Goal: Task Accomplishment & Management: Manage account settings

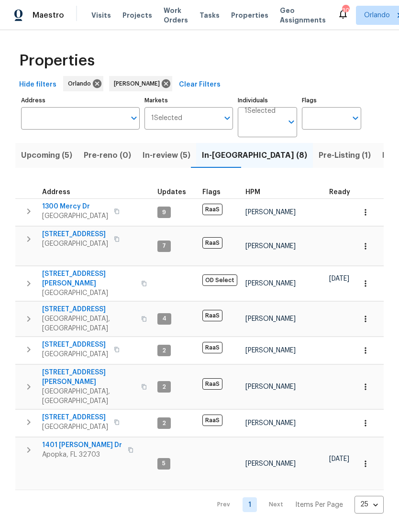
click at [142, 281] on icon "button" at bounding box center [144, 283] width 5 height 5
click at [128, 447] on icon "button" at bounding box center [131, 450] width 6 height 6
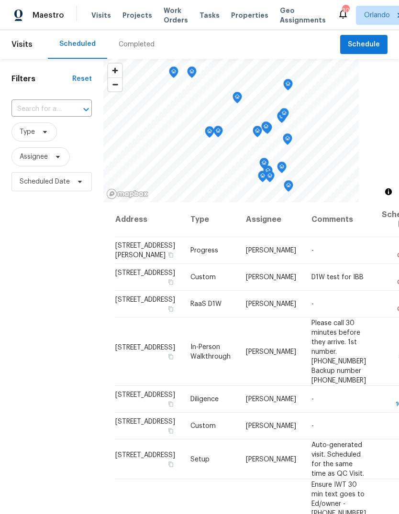
click at [44, 102] on input "text" at bounding box center [38, 109] width 54 height 15
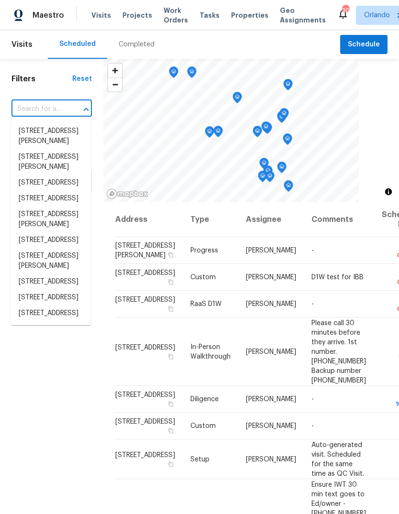
paste input "1401 Rossman Dr Apopka FL 32703"
type input "1401 Rossman Dr Apopka FL 32703"
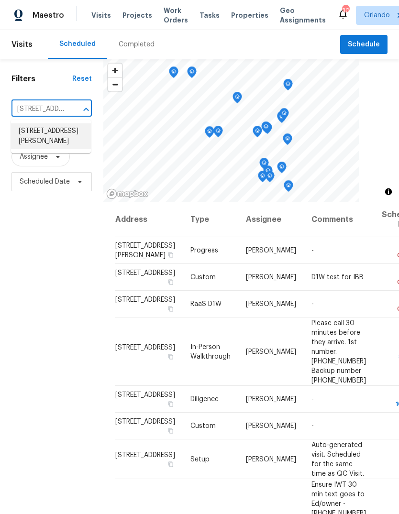
click at [33, 137] on li "1401 Rossman Dr, Apopka, FL 32703" at bounding box center [51, 136] width 80 height 26
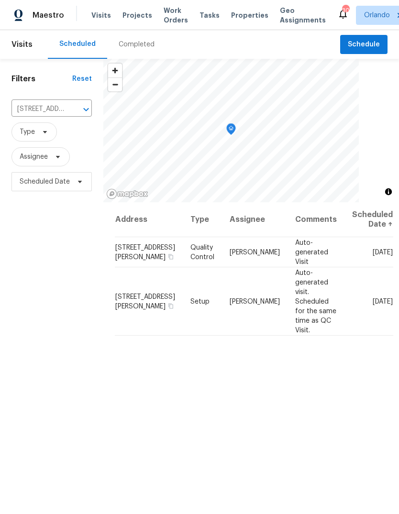
click at [0, 0] on icon at bounding box center [0, 0] width 0 height 0
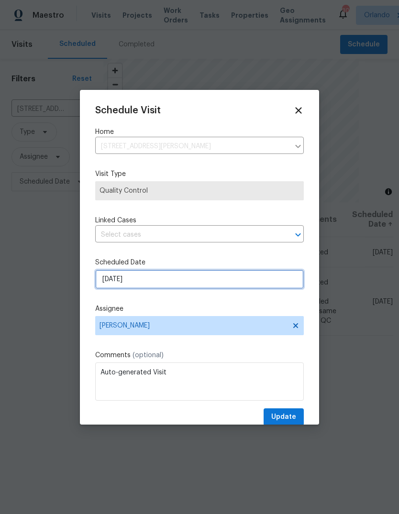
click at [254, 281] on input "10/3/2025" at bounding box center [199, 279] width 209 height 19
select select "9"
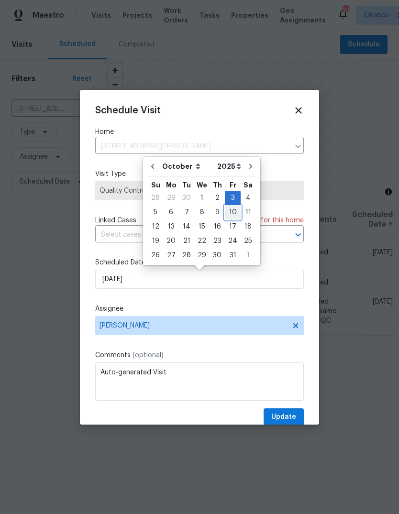
click at [231, 211] on div "10" at bounding box center [233, 212] width 16 height 13
type input "10/10/2025"
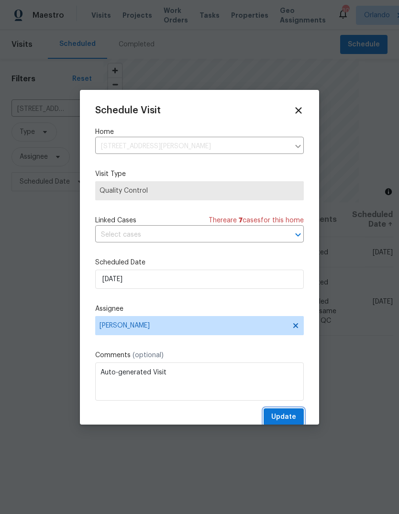
click at [284, 413] on span "Update" at bounding box center [283, 417] width 25 height 12
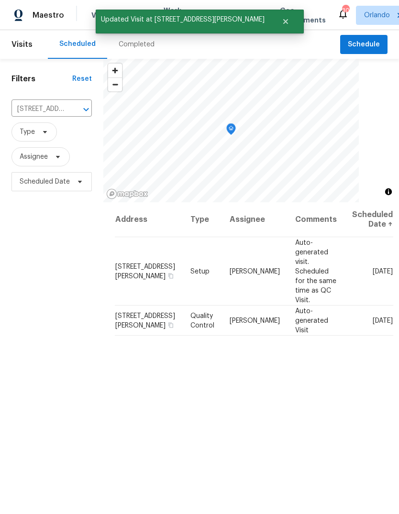
click at [0, 0] on icon at bounding box center [0, 0] width 0 height 0
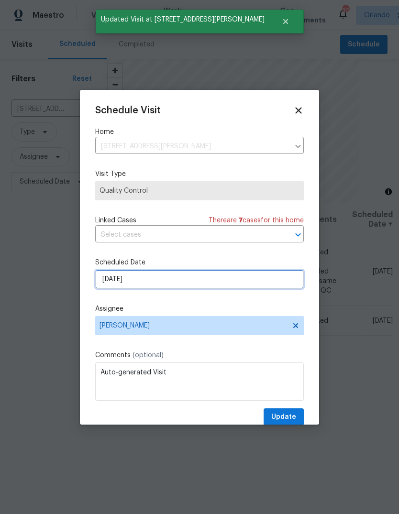
click at [248, 278] on input "10/10/2025" at bounding box center [199, 279] width 209 height 19
select select "9"
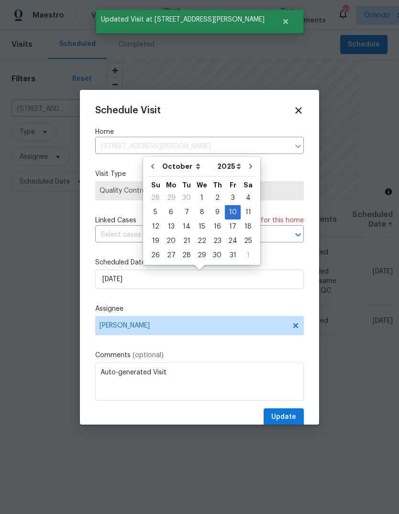
click at [225, 198] on div "3" at bounding box center [233, 197] width 16 height 13
type input "10/3/2025"
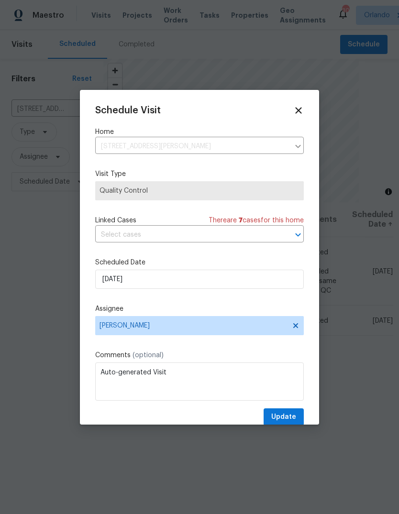
click at [289, 416] on span "Update" at bounding box center [283, 417] width 25 height 12
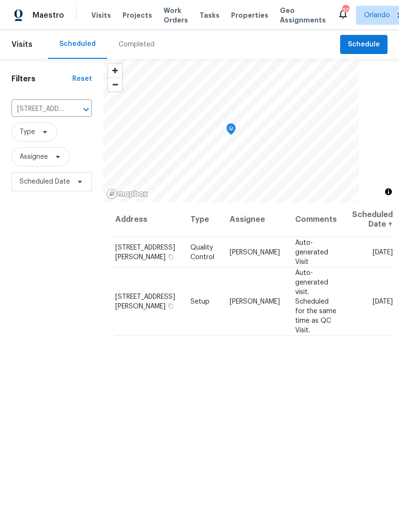
click at [0, 0] on icon at bounding box center [0, 0] width 0 height 0
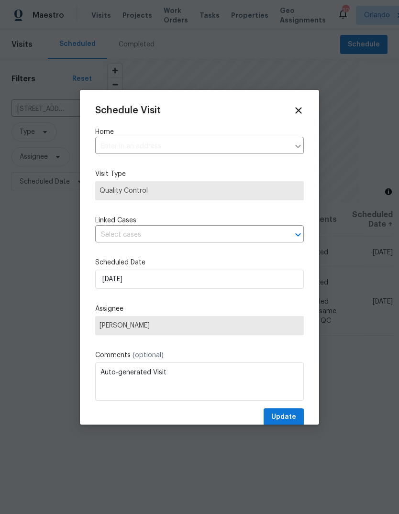
type input "1401 Rossman Dr, Apopka, FL 32703"
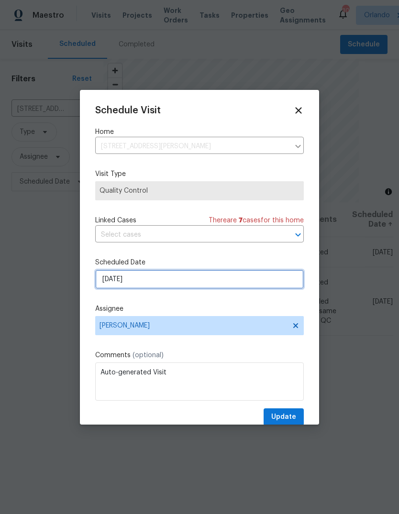
click at [104, 281] on input "10/3/2025" at bounding box center [199, 279] width 209 height 19
select select "9"
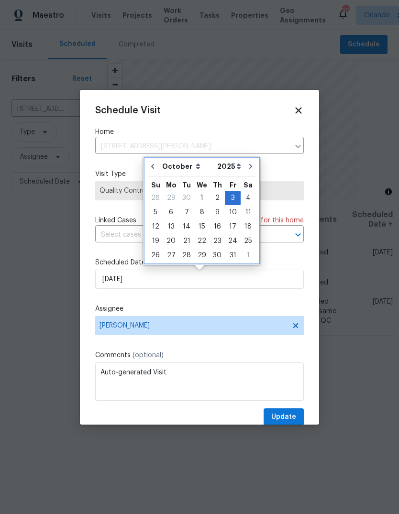
click at [146, 166] on button "Go to previous month" at bounding box center [152, 166] width 14 height 19
type input "9/10/2025"
select select "8"
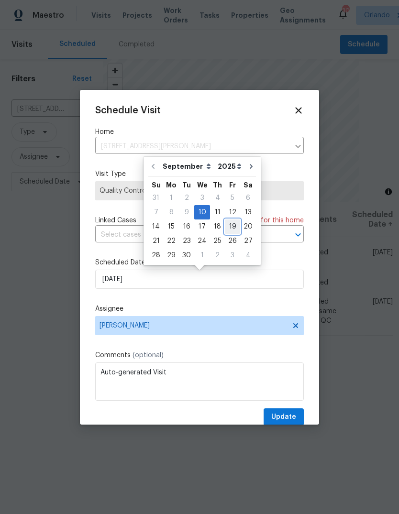
click at [230, 225] on div "19" at bounding box center [232, 226] width 15 height 13
type input "9/19/2025"
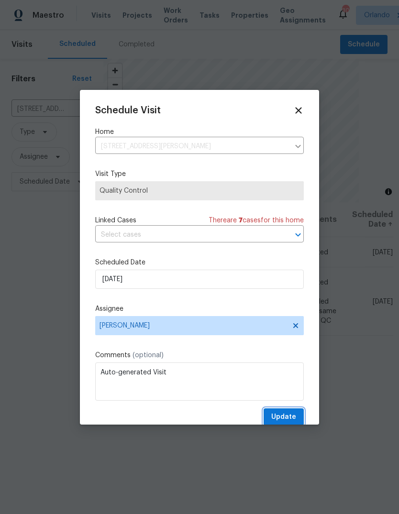
click at [278, 420] on span "Update" at bounding box center [283, 417] width 25 height 12
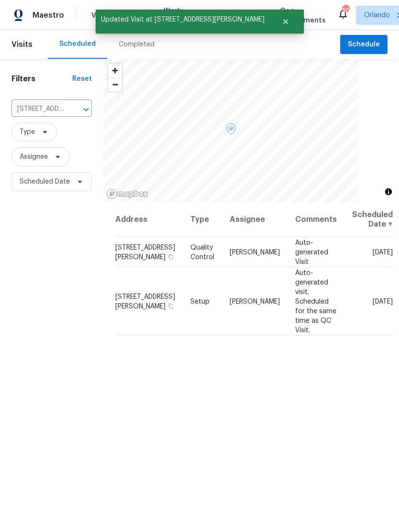
click at [0, 0] on icon at bounding box center [0, 0] width 0 height 0
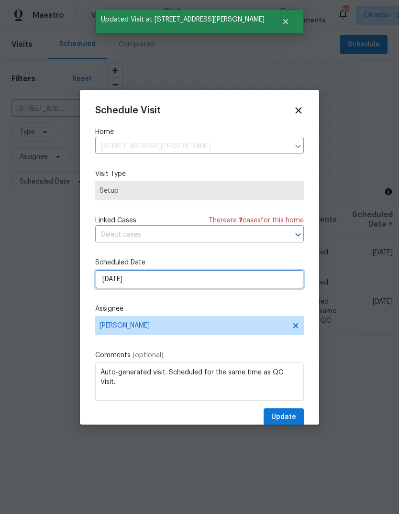
click at [117, 285] on input "10/3/2025" at bounding box center [199, 279] width 209 height 19
select select "9"
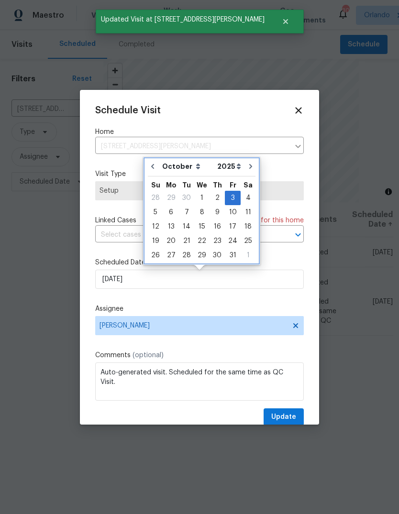
click at [149, 171] on button "Go to previous month" at bounding box center [152, 166] width 14 height 19
type input "9/10/2025"
select select "8"
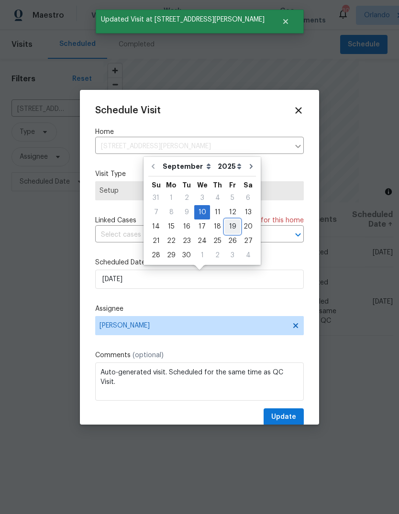
click at [226, 226] on div "19" at bounding box center [232, 226] width 15 height 13
type input "9/19/2025"
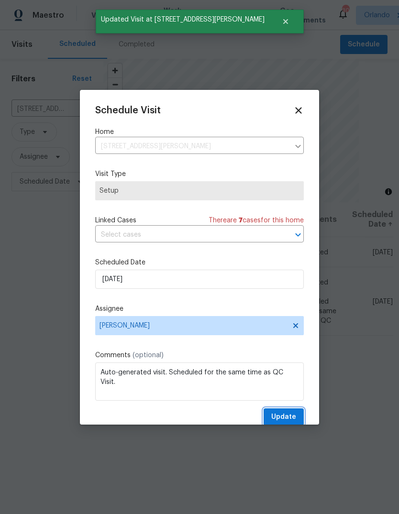
click at [283, 423] on span "Update" at bounding box center [283, 417] width 25 height 12
